Goal: Task Accomplishment & Management: Manage account settings

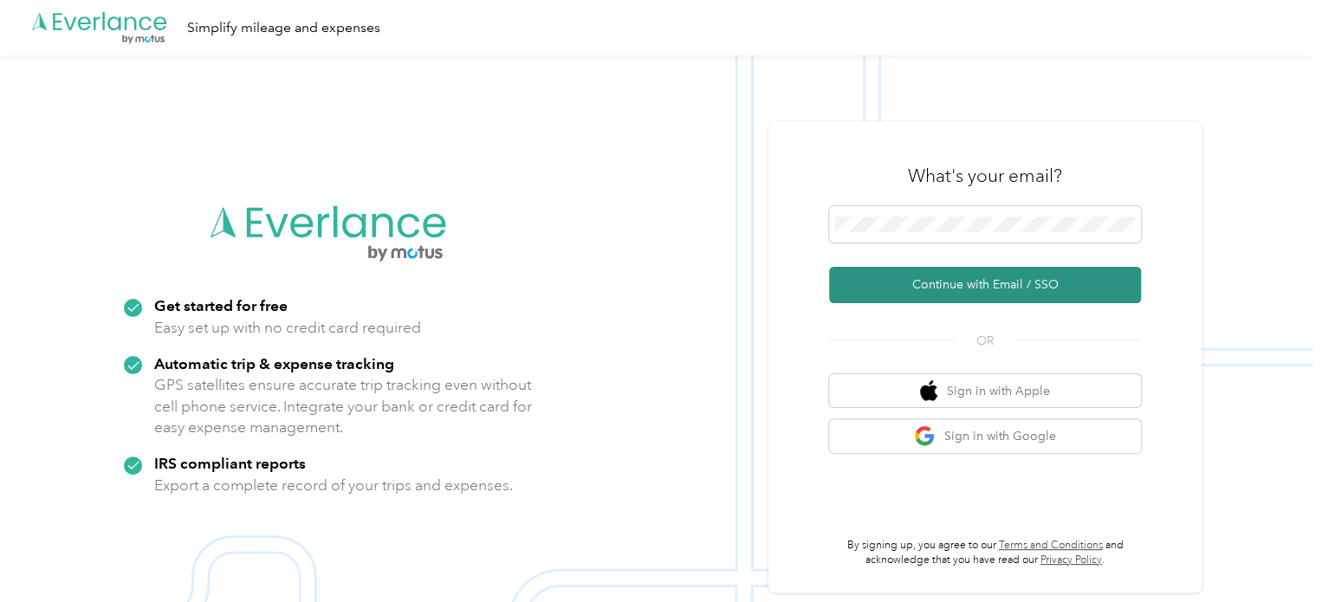
click at [967, 284] on button "Continue with Email / SSO" at bounding box center [985, 285] width 312 height 36
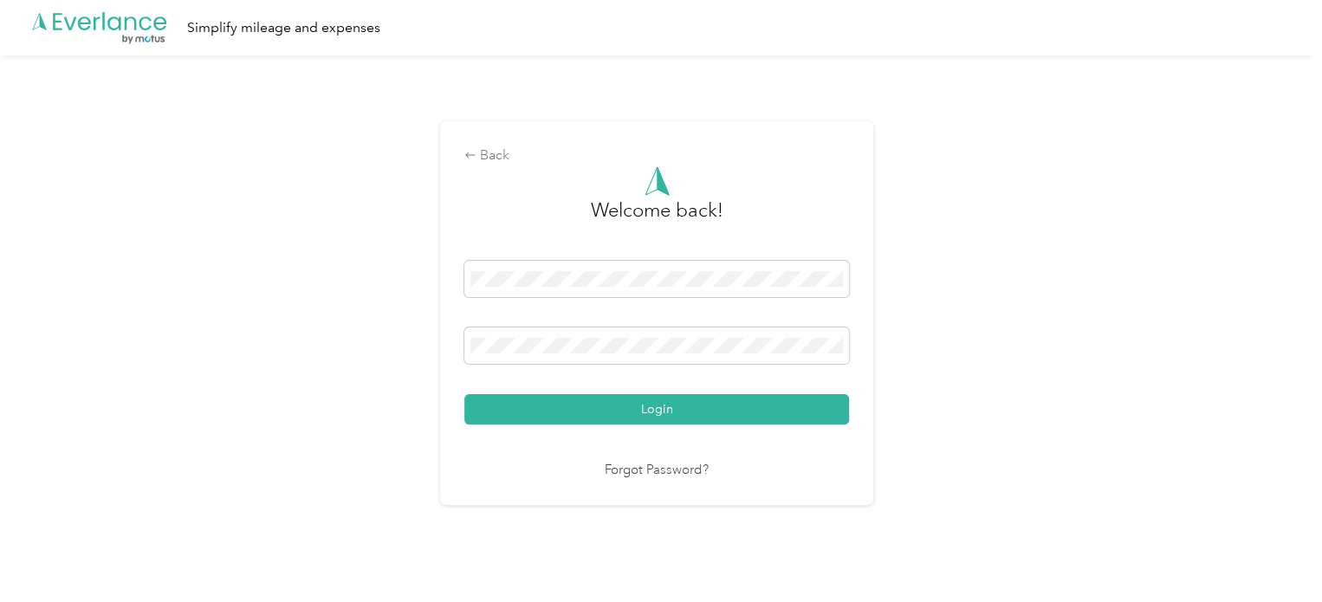
click at [632, 422] on button "Login" at bounding box center [656, 409] width 385 height 30
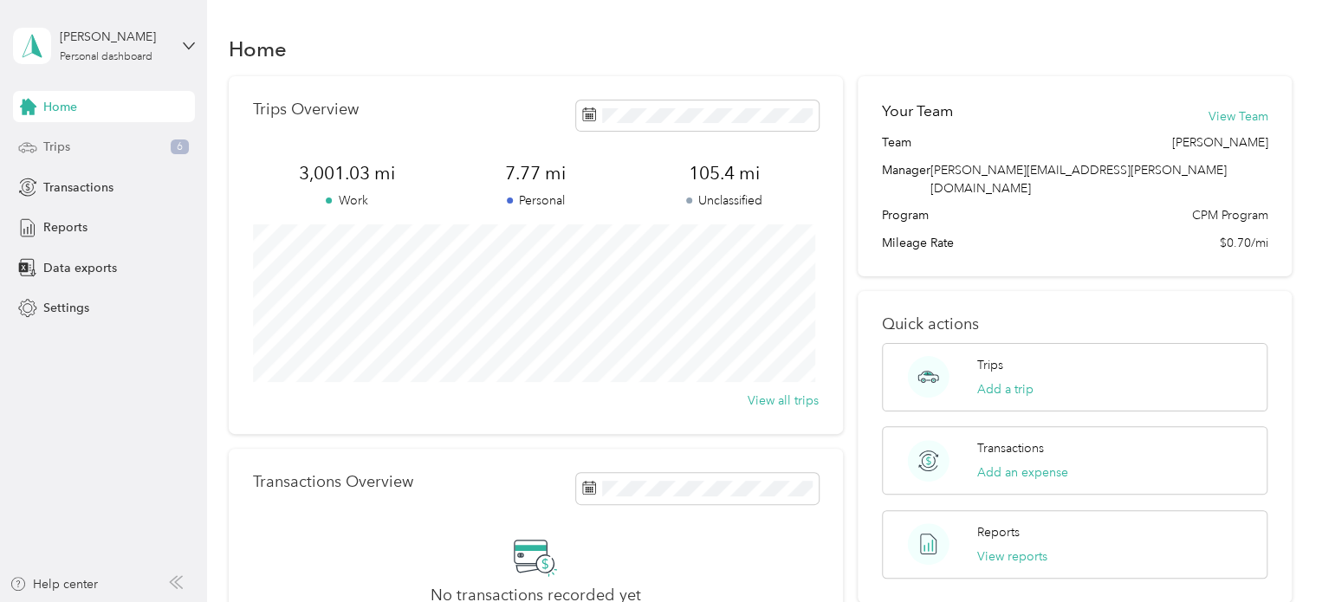
click at [102, 145] on div "Trips 6" at bounding box center [104, 147] width 182 height 31
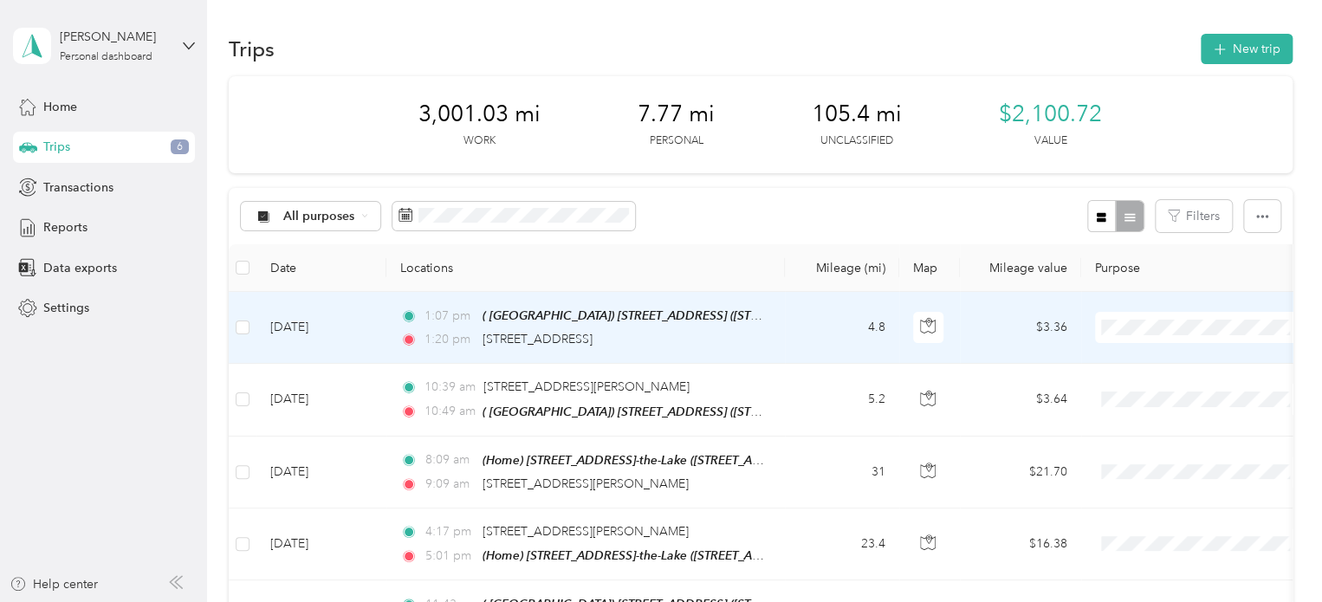
click at [1174, 360] on span "Cuyahoga DD" at bounding box center [1217, 359] width 160 height 18
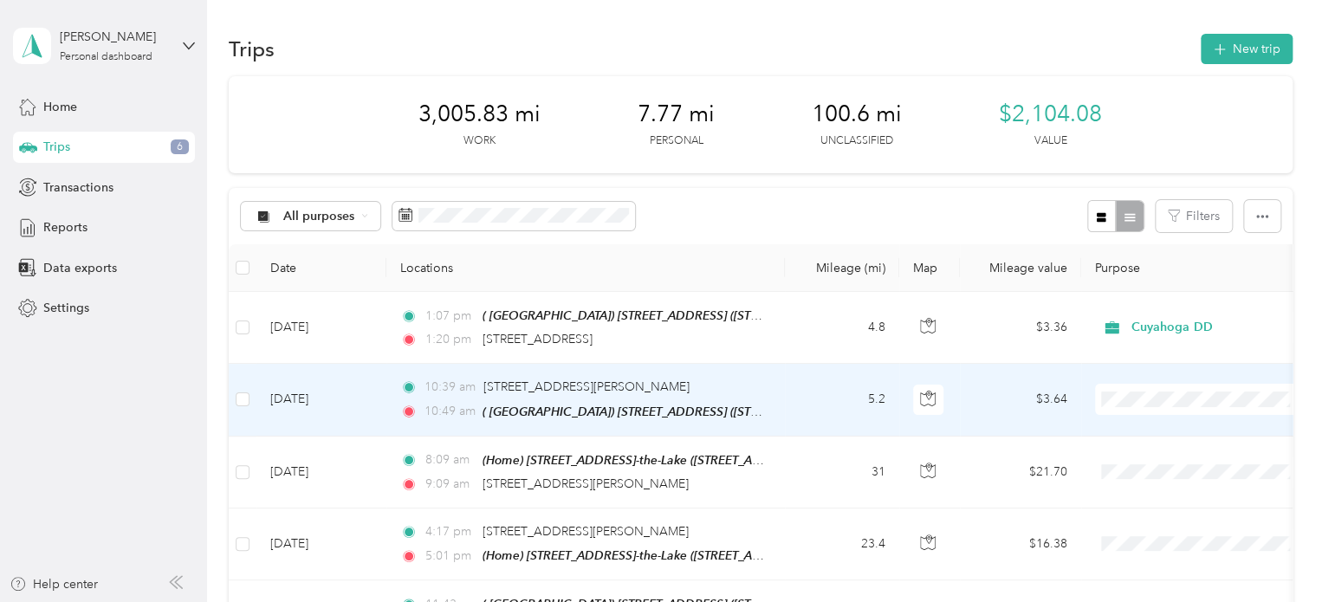
click at [1174, 435] on li "Cuyahoga DD" at bounding box center [1202, 430] width 215 height 30
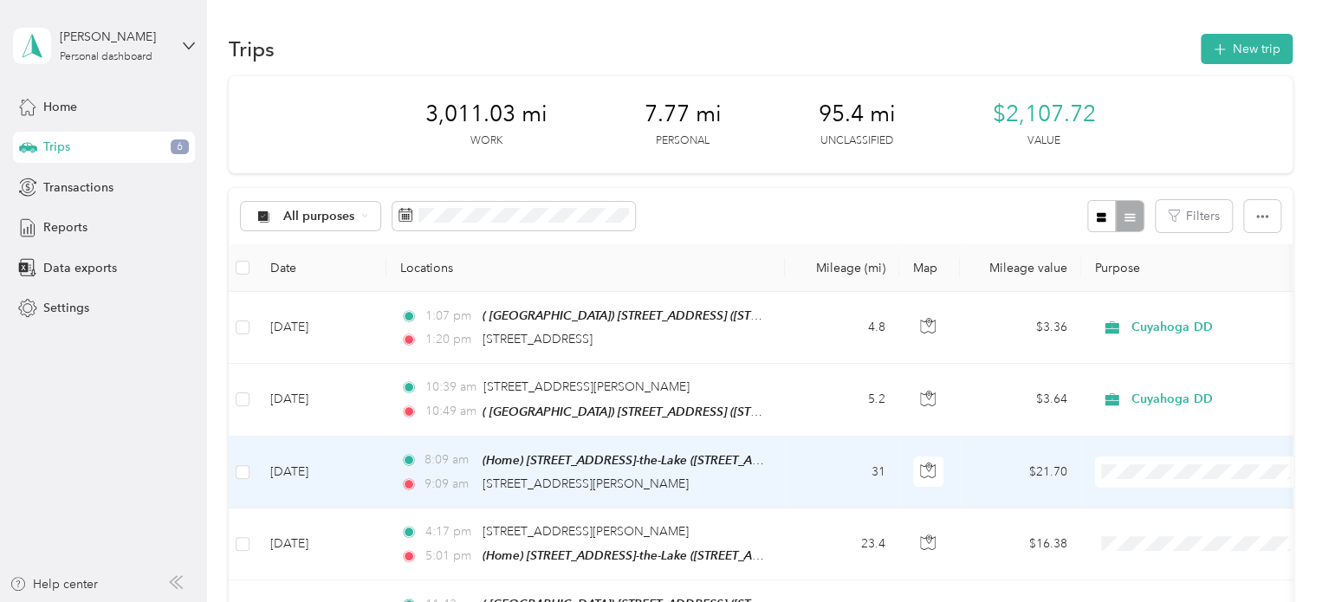
click at [1156, 501] on span "Cuyahoga DD" at bounding box center [1217, 501] width 160 height 18
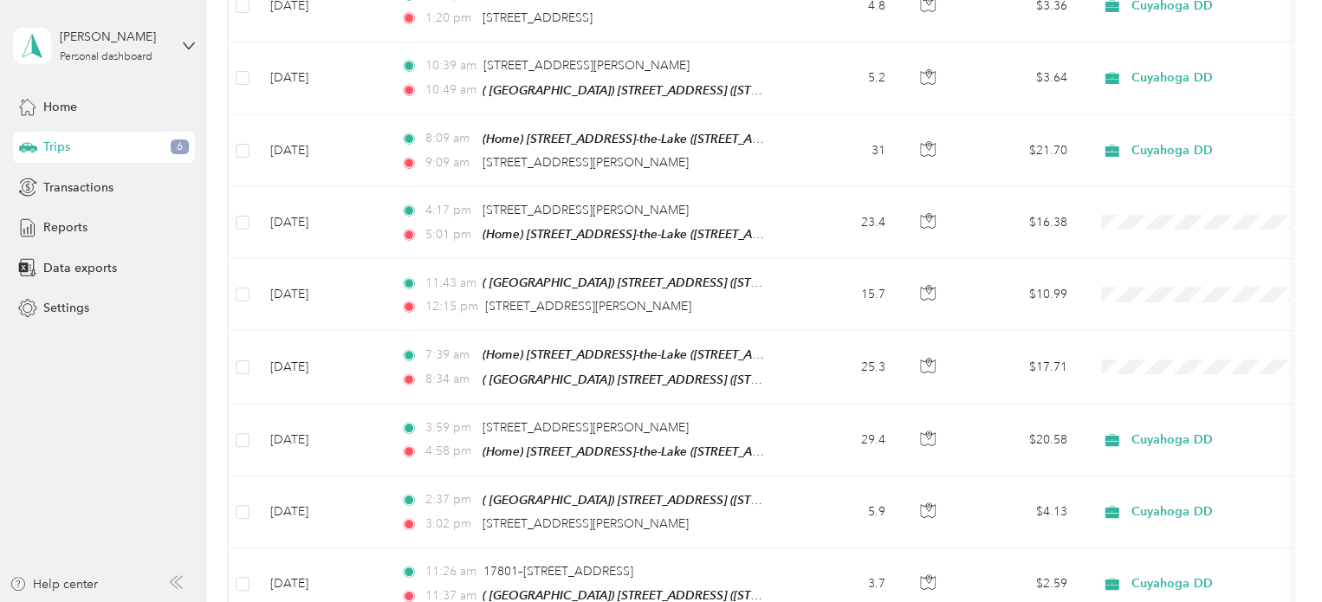
scroll to position [275, 0]
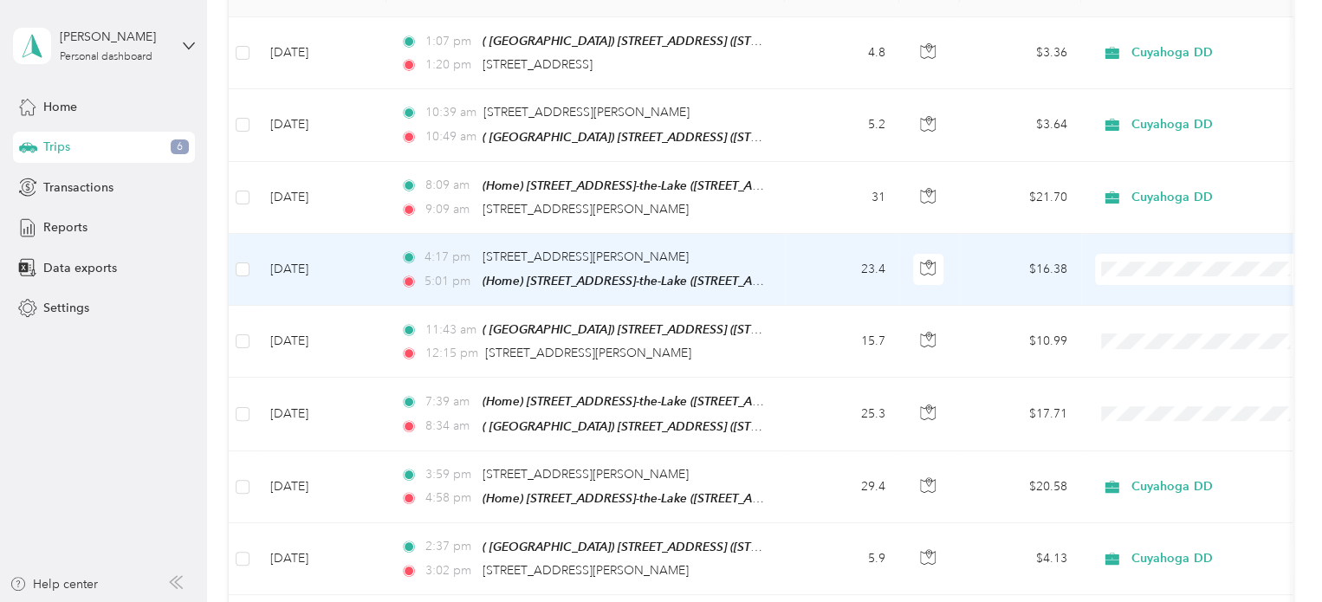
click at [1156, 332] on li "Personal" at bounding box center [1202, 328] width 215 height 30
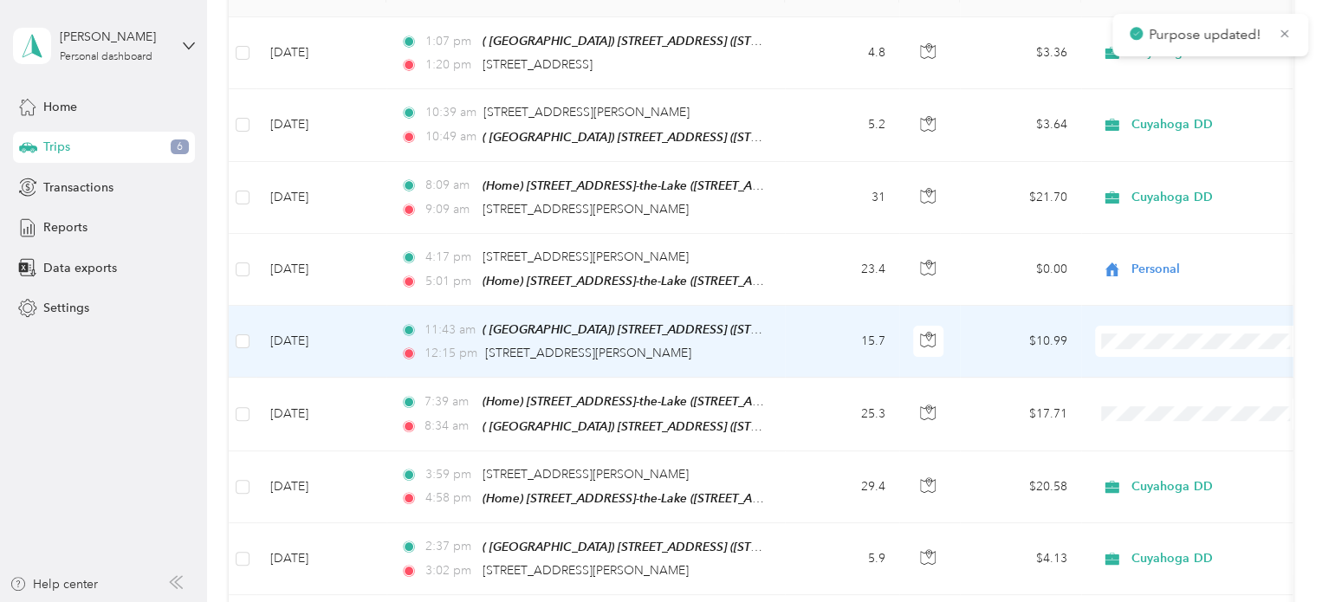
click at [1155, 364] on span "Cuyahoga DD" at bounding box center [1217, 368] width 160 height 18
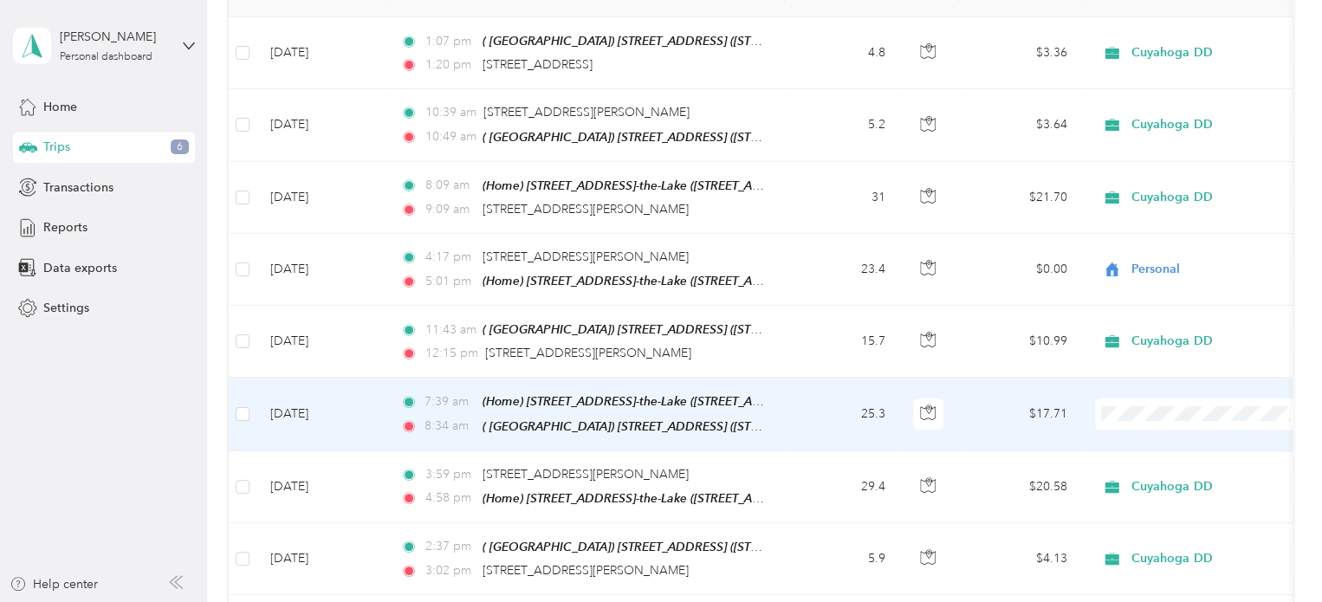
click at [1128, 436] on icon at bounding box center [1118, 439] width 22 height 14
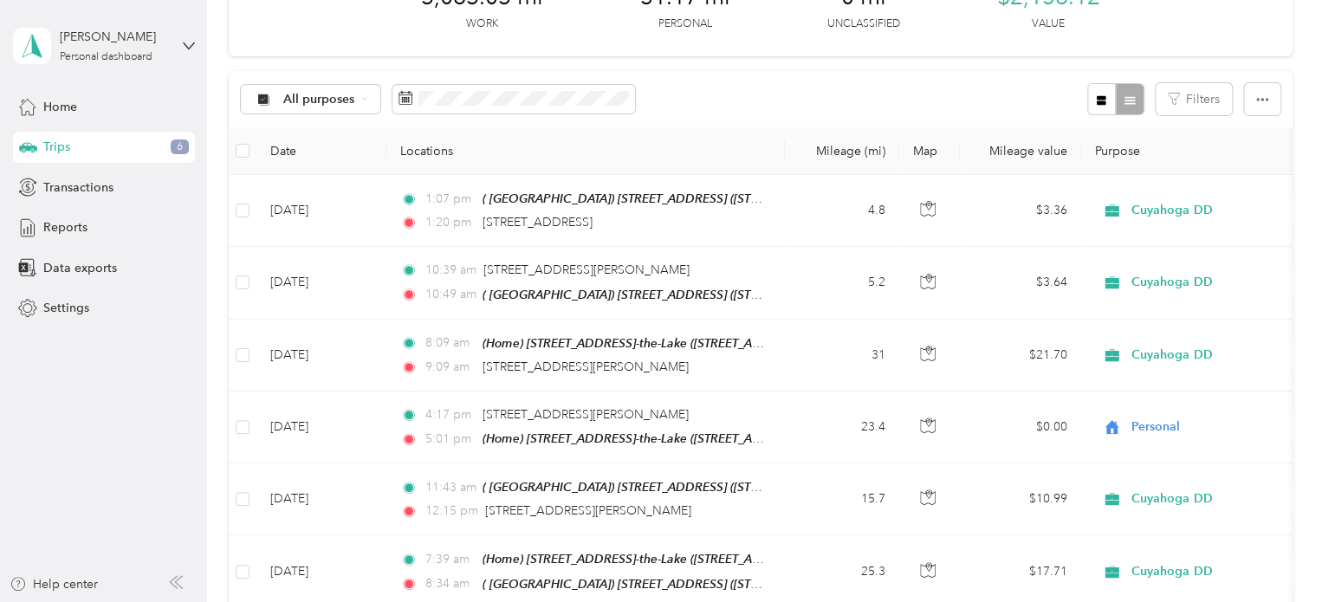
scroll to position [0, 0]
